Goal: Information Seeking & Learning: Learn about a topic

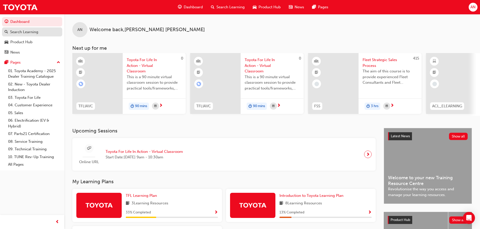
click at [17, 33] on div "Search Learning" at bounding box center [24, 32] width 28 height 6
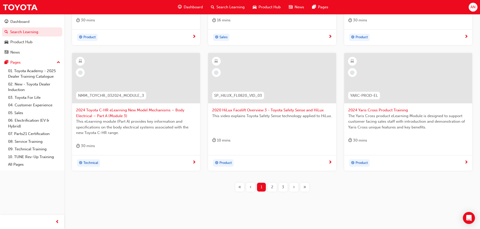
scroll to position [187, 0]
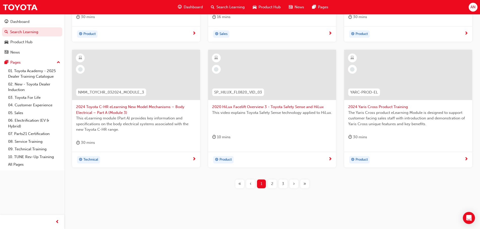
click at [273, 184] on span "2" at bounding box center [272, 184] width 2 height 6
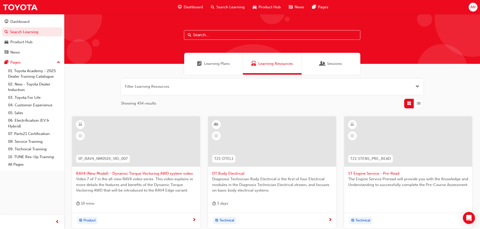
click at [228, 56] on div "Learning Plans" at bounding box center [213, 64] width 59 height 22
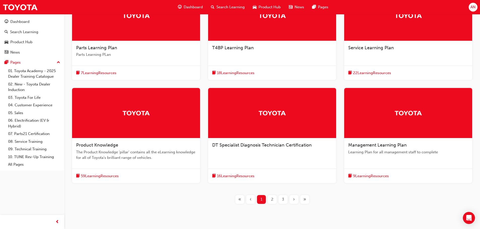
scroll to position [142, 0]
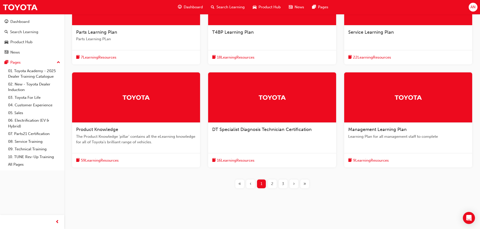
click at [271, 185] on span "2" at bounding box center [272, 184] width 2 height 6
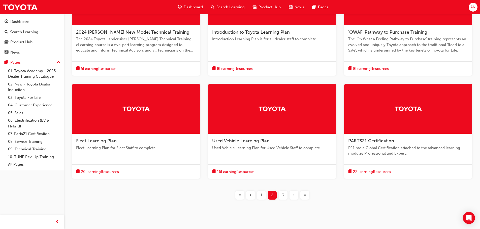
click at [259, 198] on div "1" at bounding box center [261, 195] width 9 height 9
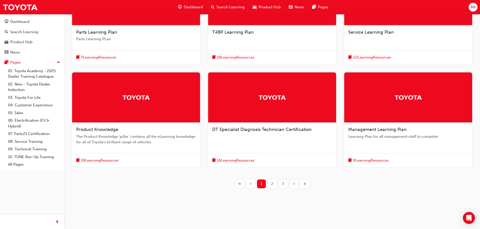
click at [145, 142] on span "The Product Knowledge 'pillar' contains all the eLearning knowledge for all of …" at bounding box center [136, 139] width 120 height 11
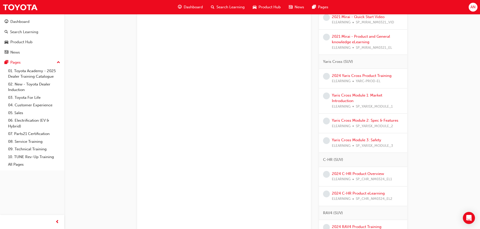
scroll to position [252, 0]
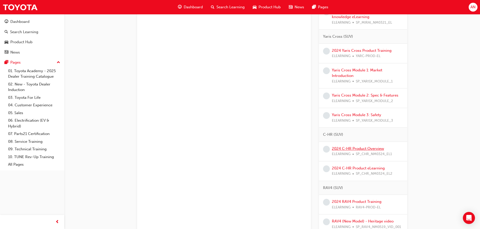
click at [361, 150] on link "2024 C-HR Product Overview" at bounding box center [358, 149] width 52 height 5
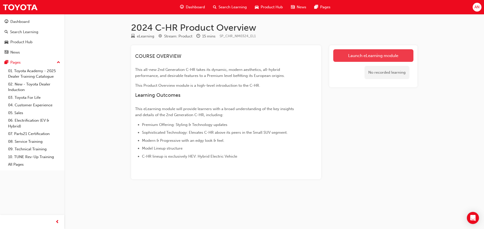
click at [348, 54] on link "Launch eLearning module" at bounding box center [373, 55] width 80 height 13
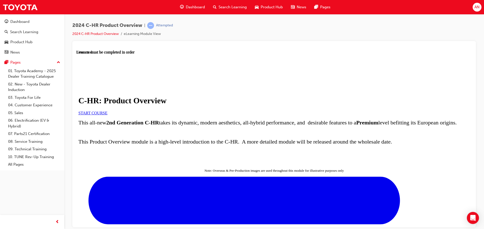
click at [107, 115] on span "START COURSE" at bounding box center [92, 113] width 29 height 4
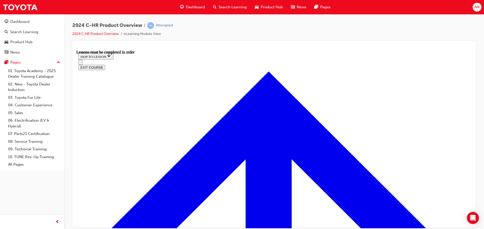
scroll to position [219, 0]
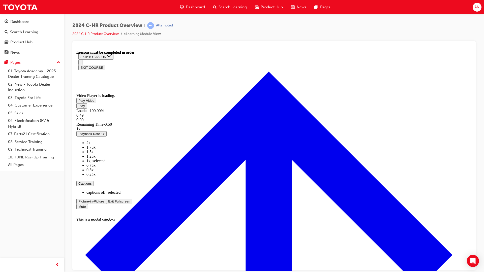
click at [108, 203] on span "Video player" at bounding box center [108, 201] width 0 height 4
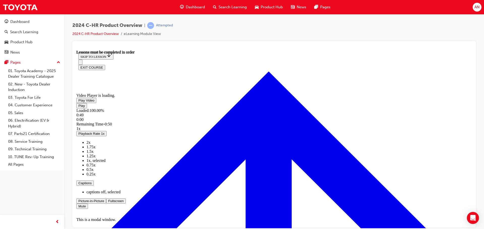
scroll to position [461, 0]
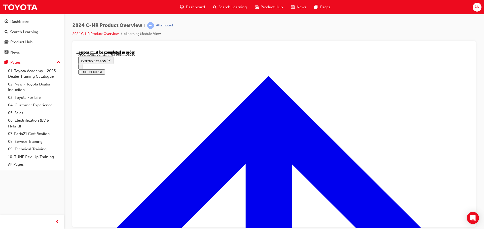
scroll to position [1316, 0]
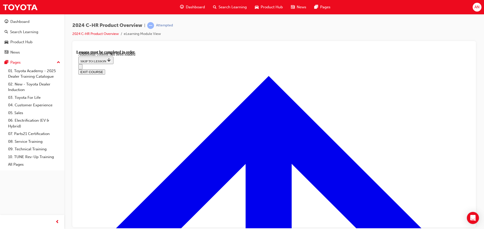
scroll to position [1334, 0]
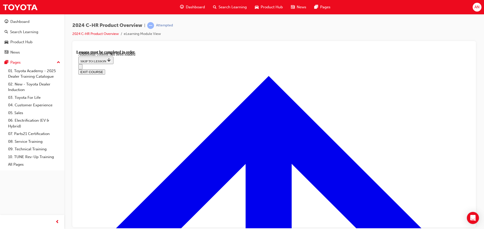
scroll to position [1610, 0]
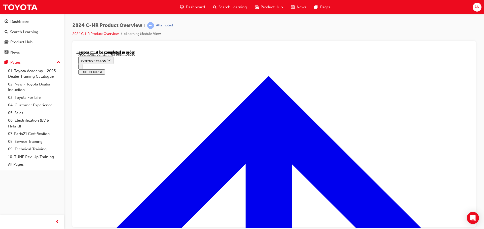
radio input "true"
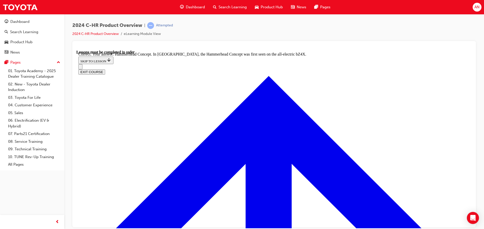
scroll to position [1976, 0]
radio input "true"
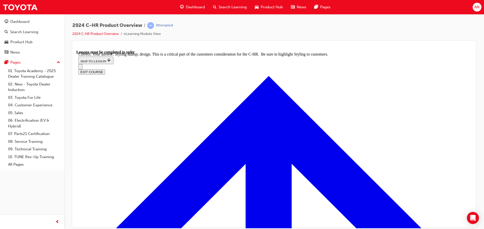
scroll to position [2076, 0]
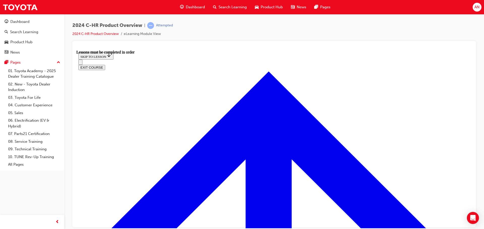
scroll to position [543, 0]
drag, startPoint x: 201, startPoint y: 110, endPoint x: 160, endPoint y: 111, distance: 41.3
copy span "Toyota Safety Sense 3"
